Goal: Find specific page/section: Find specific page/section

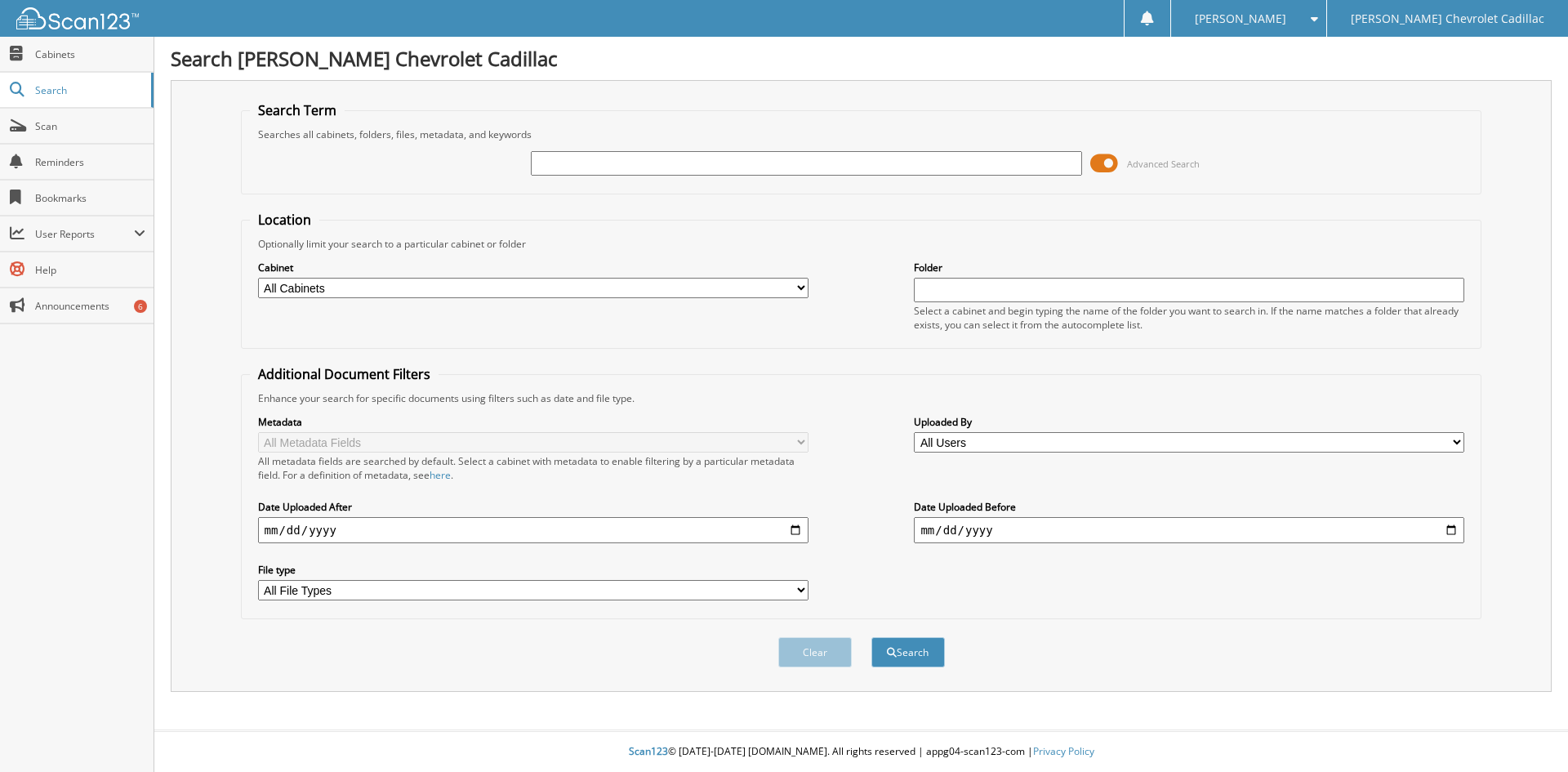
click at [549, 159] on input "text" at bounding box center [805, 163] width 550 height 24
type input "[PERSON_NAME]"
click at [872, 637] on button "Search" at bounding box center [908, 651] width 73 height 30
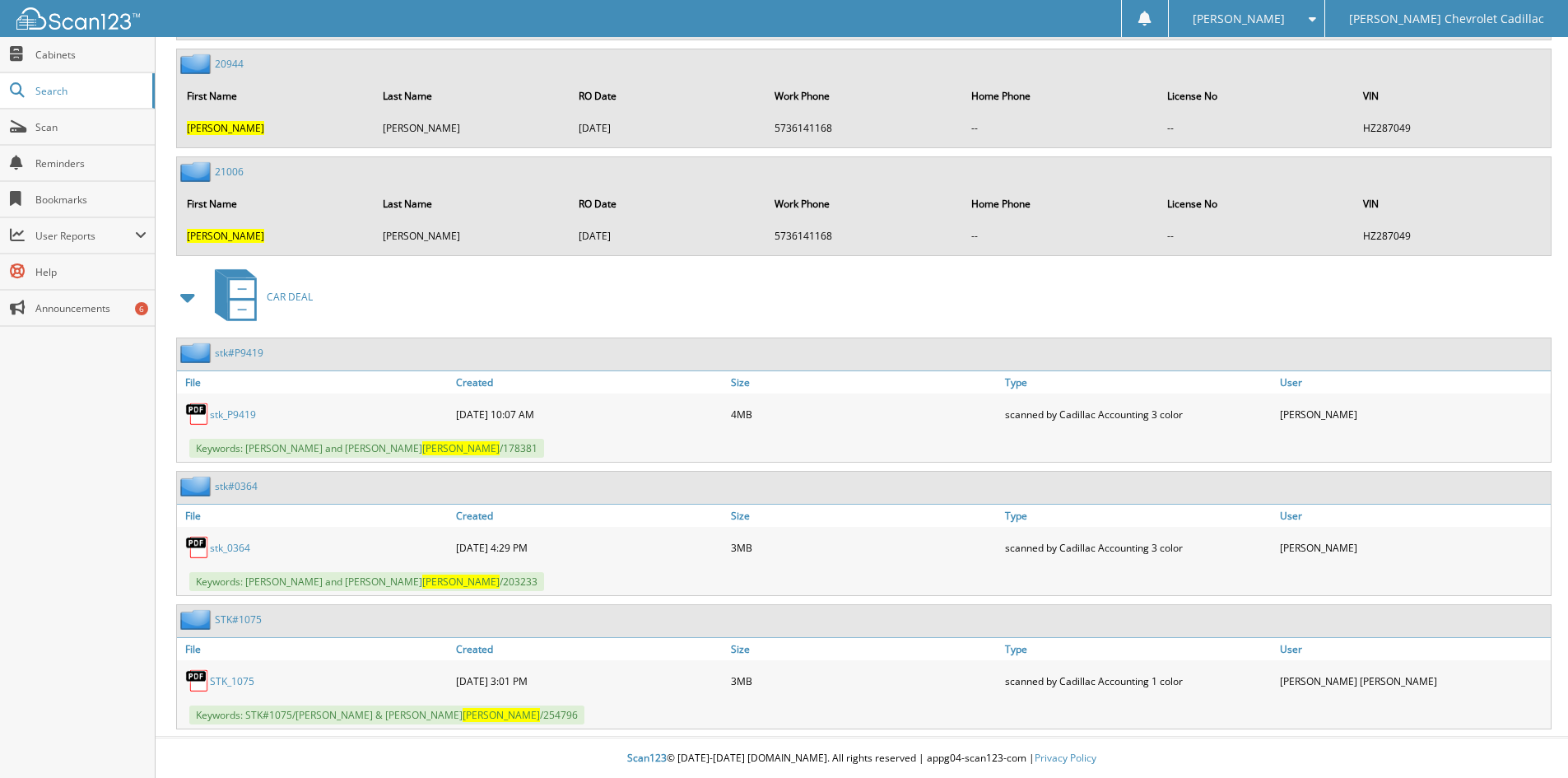
scroll to position [2630, 0]
click at [239, 681] on link "STK_1075" at bounding box center [232, 679] width 45 height 14
